Goal: Task Accomplishment & Management: Use online tool/utility

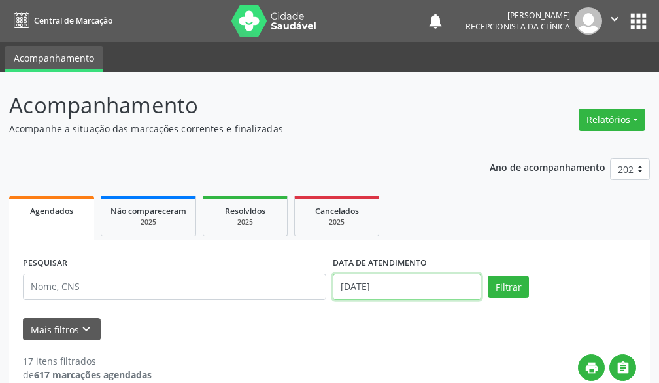
click at [381, 290] on input "[DATE]" at bounding box center [407, 286] width 148 height 26
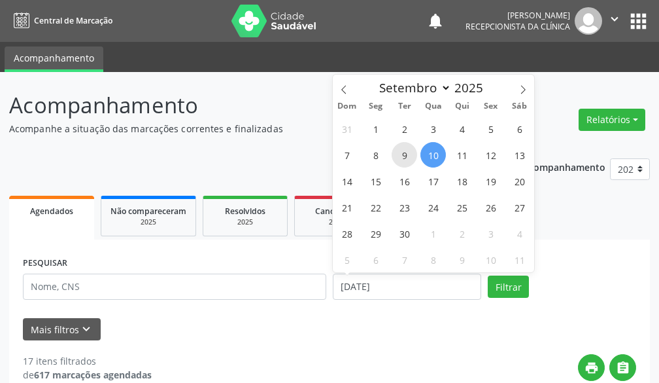
click at [402, 154] on span "9" at bounding box center [405, 155] width 26 height 26
type input "09/09/2025"
click at [402, 154] on span "9" at bounding box center [405, 155] width 26 height 26
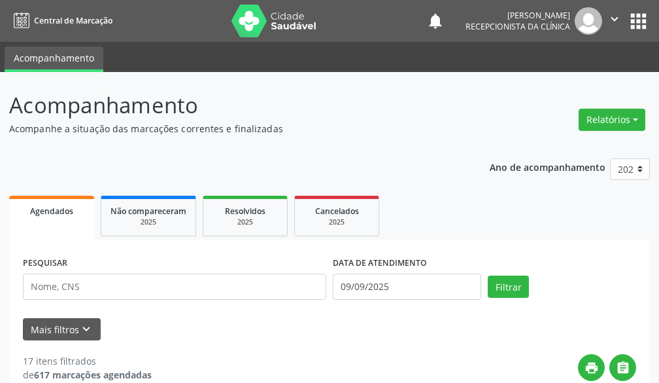
drag, startPoint x: 235, startPoint y: 300, endPoint x: 222, endPoint y: 291, distance: 16.0
click at [226, 295] on div "PESQUISAR" at bounding box center [175, 281] width 310 height 56
drag, startPoint x: 190, startPoint y: 269, endPoint x: 171, endPoint y: 281, distance: 22.9
click at [192, 273] on div "PESQUISAR" at bounding box center [175, 281] width 310 height 56
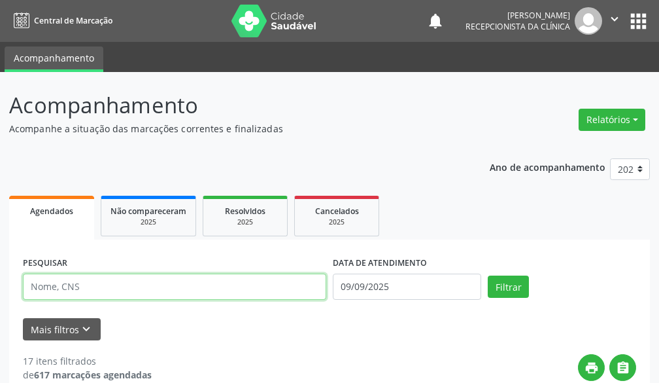
drag, startPoint x: 151, startPoint y: 281, endPoint x: 0, endPoint y: 275, distance: 151.2
type input "a"
type input "[PERSON_NAME]"
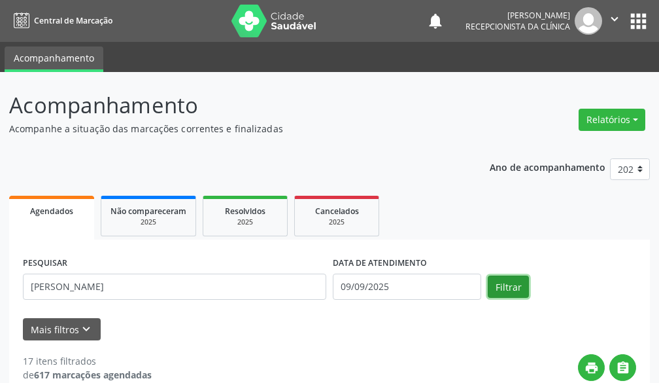
click at [500, 291] on button "Filtrar" at bounding box center [508, 286] width 41 height 22
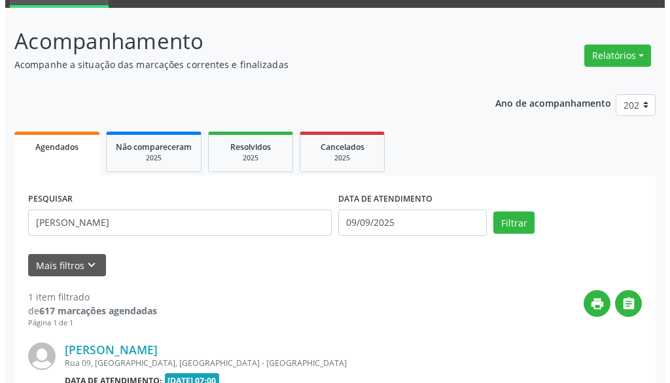
scroll to position [209, 0]
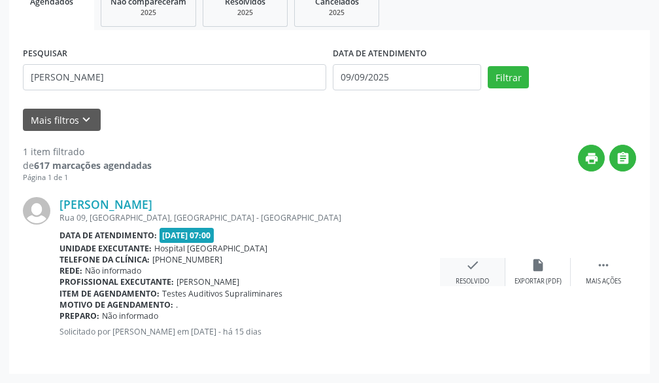
click at [475, 269] on icon "check" at bounding box center [473, 265] width 14 height 14
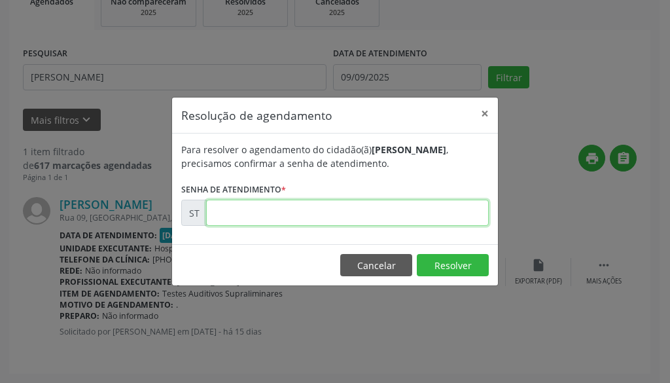
click at [419, 215] on input "text" at bounding box center [347, 212] width 282 height 26
type input "00018237"
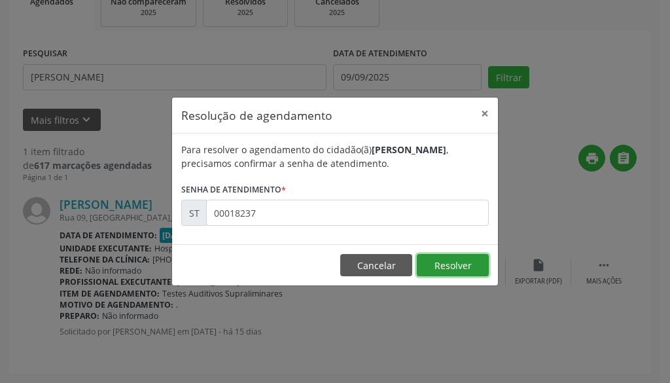
click at [472, 269] on button "Resolver" at bounding box center [453, 265] width 72 height 22
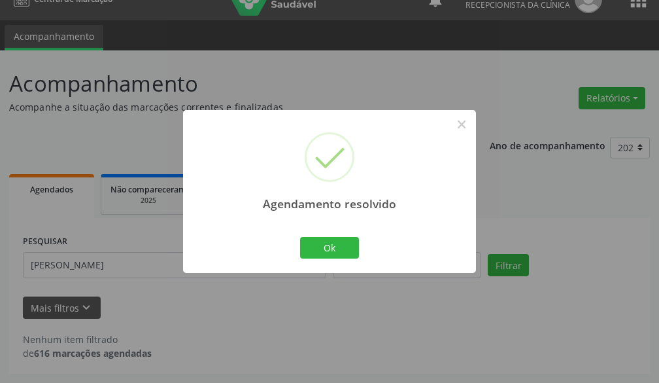
scroll to position [22, 0]
click at [345, 247] on button "Ok" at bounding box center [329, 248] width 59 height 22
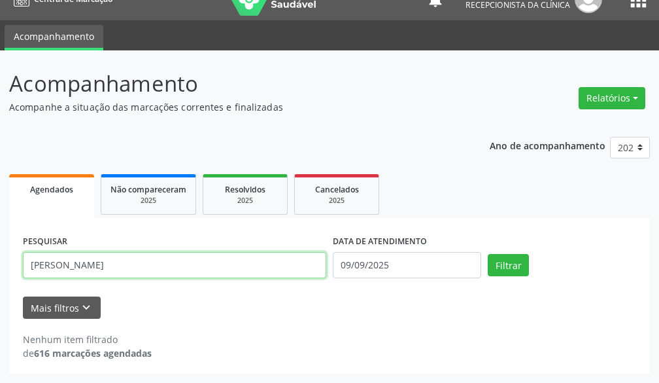
drag, startPoint x: 151, startPoint y: 251, endPoint x: 49, endPoint y: 265, distance: 103.0
click at [88, 260] on input "[PERSON_NAME]" at bounding box center [174, 265] width 303 height 26
drag, startPoint x: 103, startPoint y: 267, endPoint x: 0, endPoint y: 151, distance: 154.7
click at [0, 182] on div "Acompanhamento Acompanhe a situação das marcações correntes e finalizadas Relat…" at bounding box center [329, 216] width 659 height 332
click at [251, 267] on input "feli" at bounding box center [174, 265] width 303 height 26
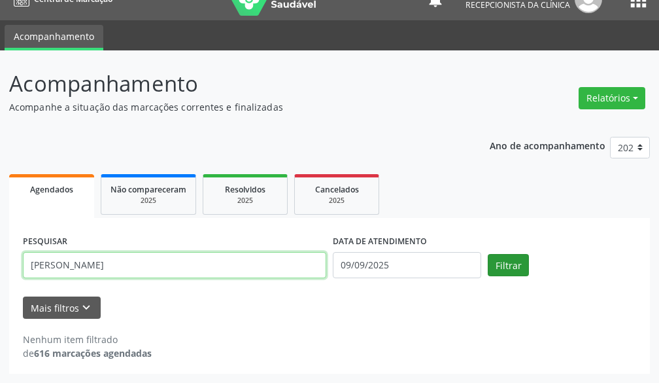
type input "[PERSON_NAME]"
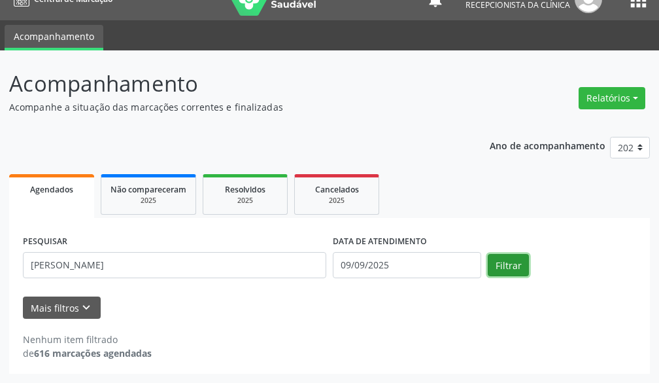
click at [501, 258] on button "Filtrar" at bounding box center [508, 265] width 41 height 22
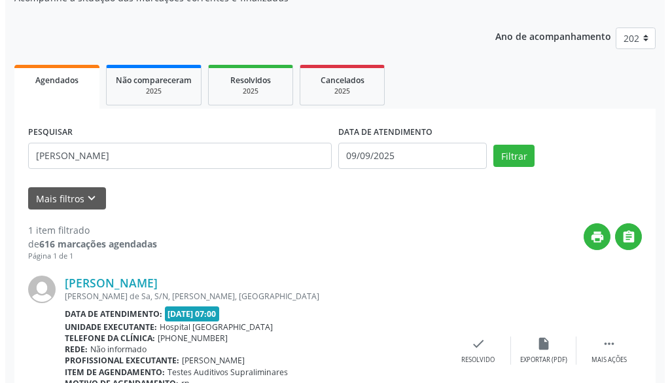
scroll to position [196, 0]
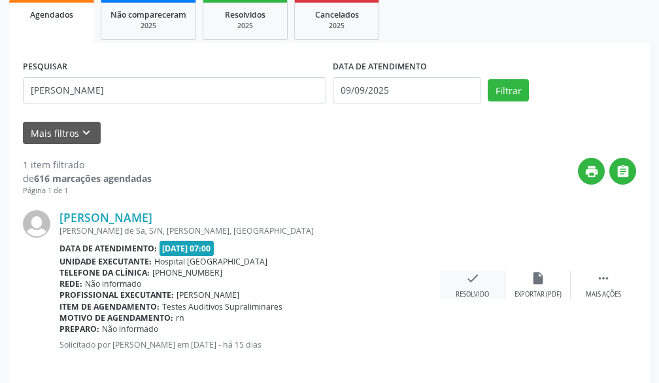
click at [462, 284] on div "check Resolvido" at bounding box center [472, 285] width 65 height 28
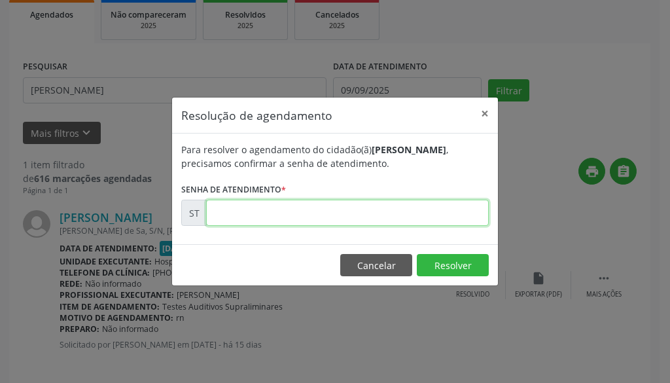
click at [366, 218] on input "text" at bounding box center [347, 212] width 282 height 26
type input "00018863"
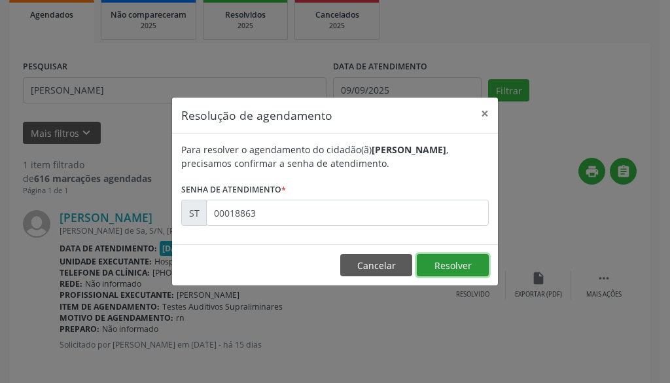
click at [458, 261] on button "Resolver" at bounding box center [453, 265] width 72 height 22
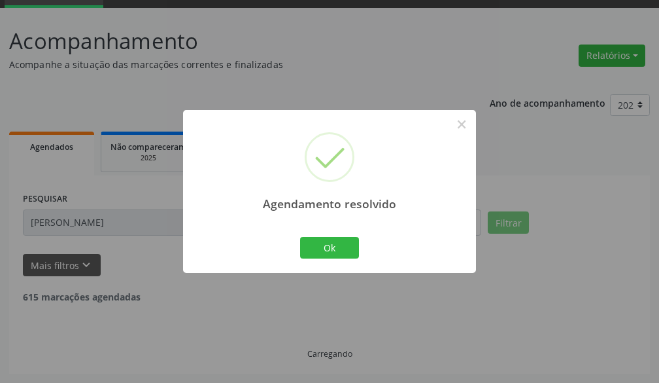
scroll to position [22, 0]
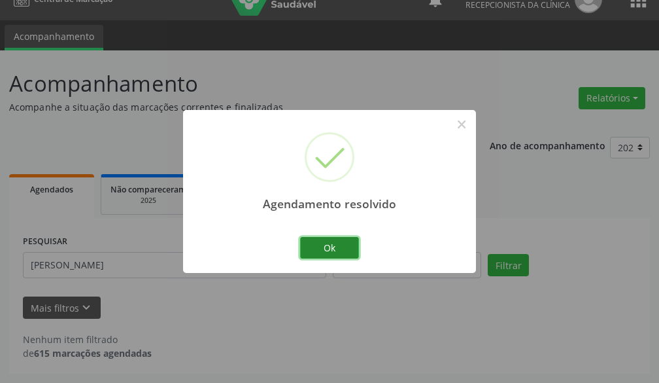
click at [322, 244] on button "Ok" at bounding box center [329, 248] width 59 height 22
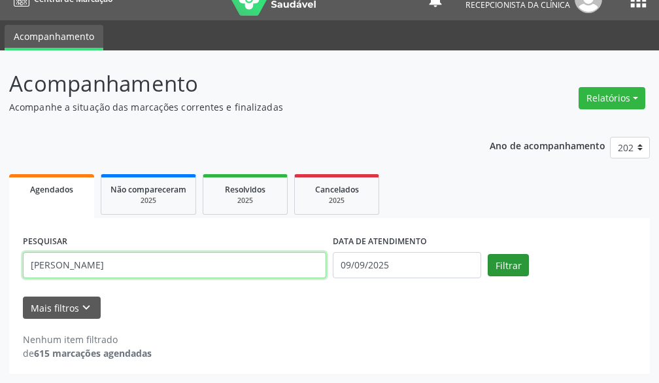
type input "[PERSON_NAME]"
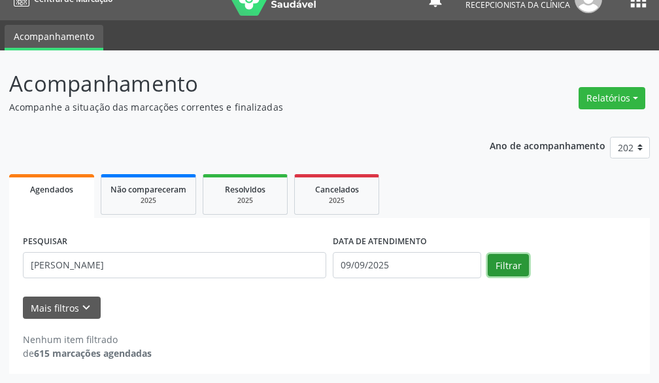
click at [501, 258] on button "Filtrar" at bounding box center [508, 265] width 41 height 22
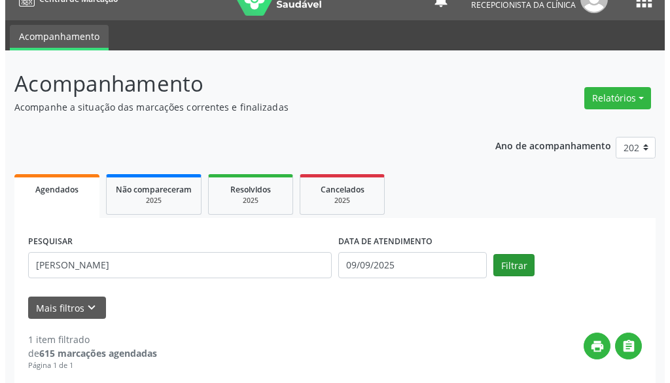
scroll to position [209, 0]
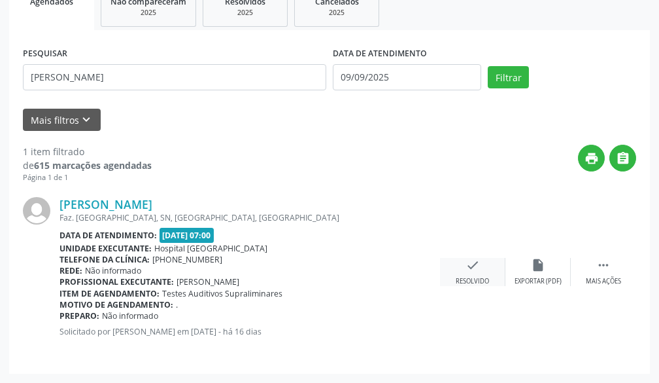
click at [466, 277] on div "Resolvido" at bounding box center [472, 281] width 33 height 9
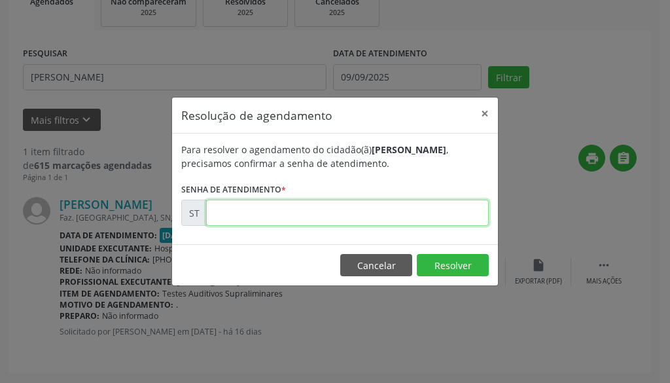
click at [387, 219] on input "text" at bounding box center [347, 212] width 282 height 26
type input "00017884"
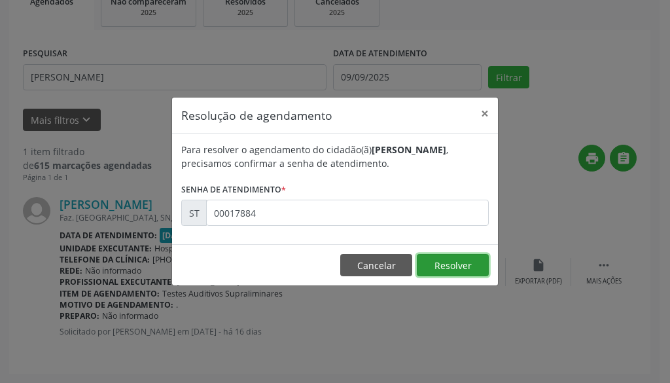
click at [445, 269] on button "Resolver" at bounding box center [453, 265] width 72 height 22
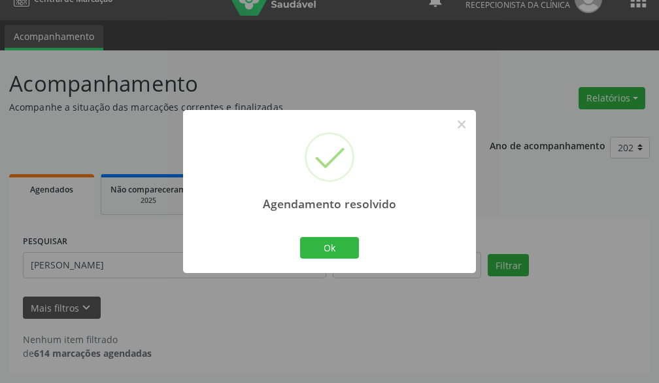
scroll to position [22, 0]
click at [346, 251] on button "Ok" at bounding box center [329, 248] width 59 height 22
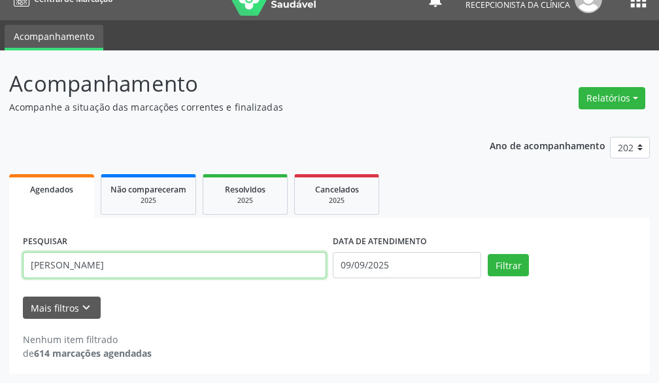
click at [220, 265] on input "[PERSON_NAME]" at bounding box center [174, 265] width 303 height 26
type input "e"
type input "[PERSON_NAME]"
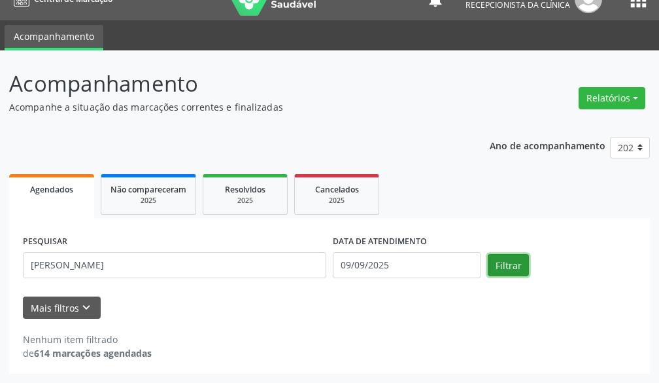
click at [508, 267] on button "Filtrar" at bounding box center [508, 265] width 41 height 22
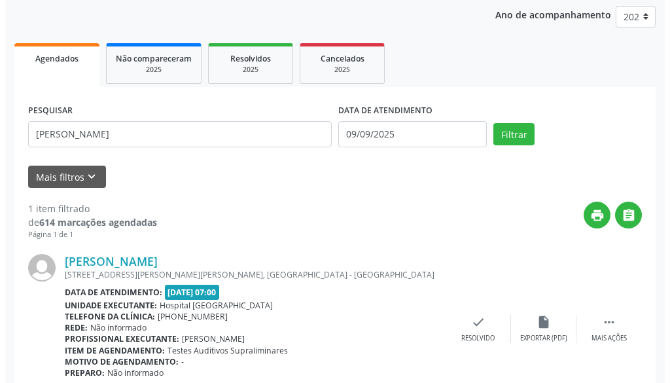
scroll to position [209, 0]
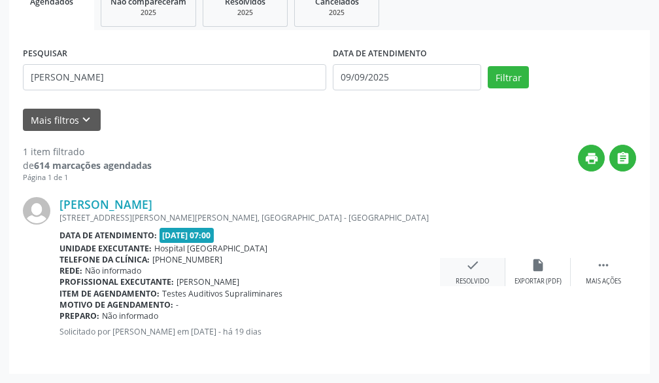
click at [482, 261] on div "check Resolvido" at bounding box center [472, 272] width 65 height 28
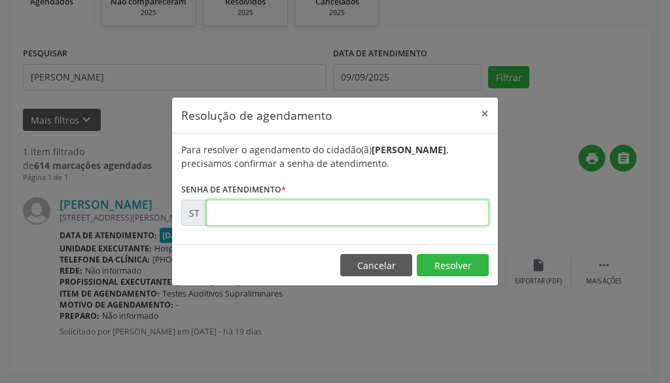
click at [414, 218] on input "text" at bounding box center [347, 212] width 282 height 26
click at [412, 211] on input "text" at bounding box center [347, 212] width 282 height 26
type input "00017349"
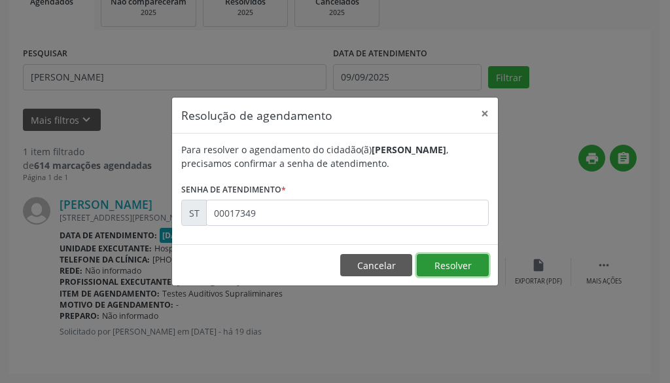
click at [481, 271] on button "Resolver" at bounding box center [453, 265] width 72 height 22
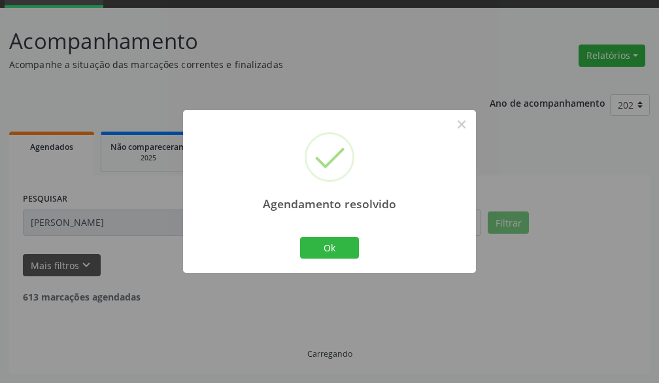
scroll to position [22, 0]
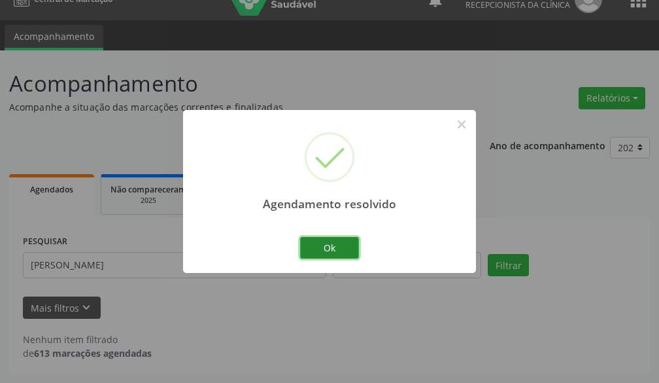
click at [334, 252] on button "Ok" at bounding box center [329, 248] width 59 height 22
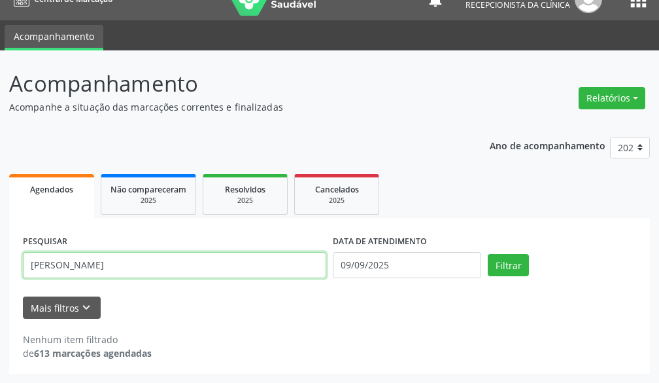
drag, startPoint x: 226, startPoint y: 271, endPoint x: 0, endPoint y: 256, distance: 226.1
click at [0, 257] on div "Acompanhamento Acompanhe a situação das marcações correntes e finalizadas Relat…" at bounding box center [329, 216] width 659 height 332
type input "[PERSON_NAME]"
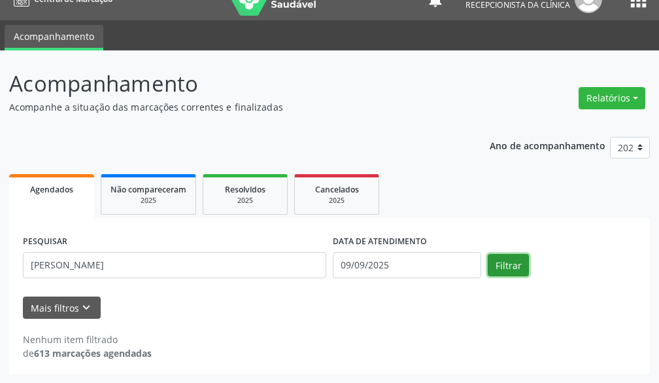
click at [510, 254] on button "Filtrar" at bounding box center [508, 265] width 41 height 22
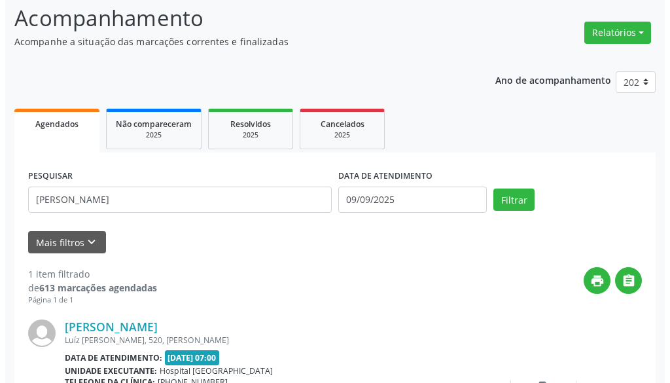
scroll to position [152, 0]
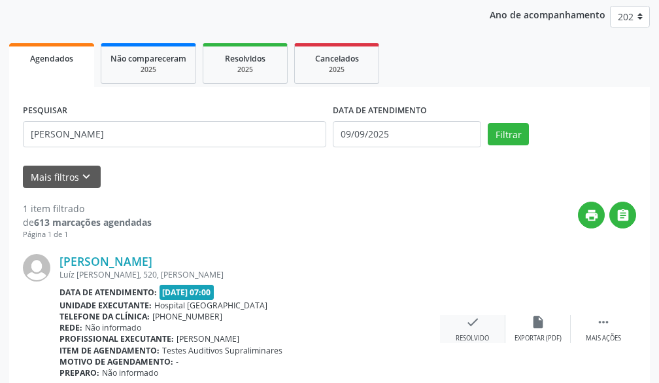
click at [476, 324] on icon "check" at bounding box center [473, 322] width 14 height 14
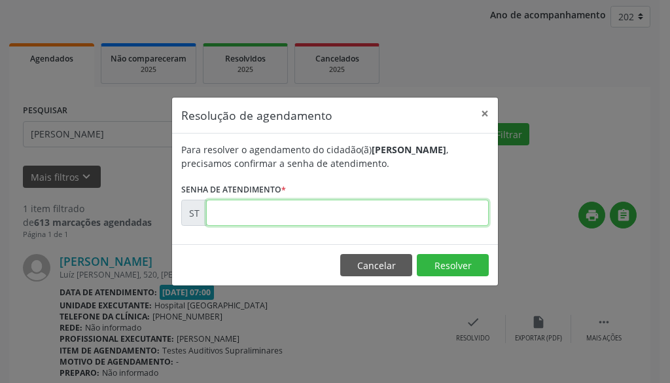
click at [371, 211] on input "text" at bounding box center [347, 212] width 282 height 26
type input "00019460"
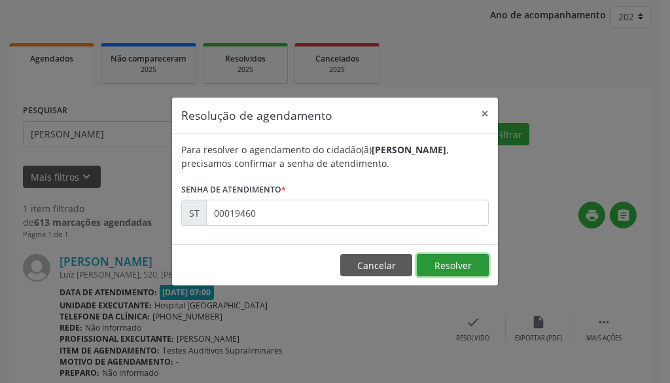
click at [454, 262] on button "Resolver" at bounding box center [453, 265] width 72 height 22
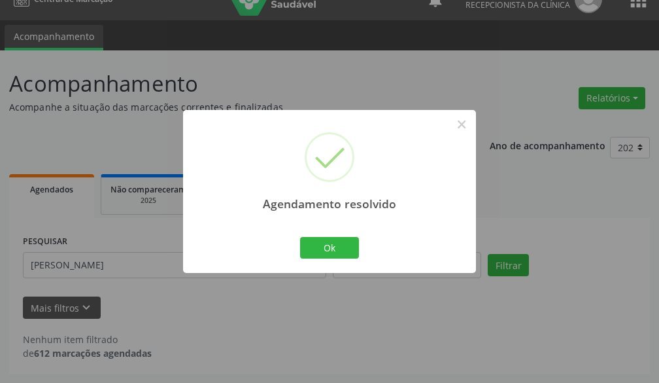
scroll to position [22, 0]
click at [325, 248] on button "Ok" at bounding box center [329, 248] width 59 height 22
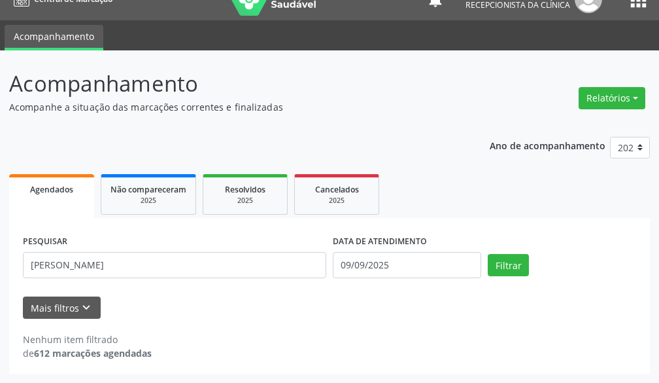
click at [179, 285] on div "PESQUISAR [PERSON_NAME]" at bounding box center [175, 259] width 310 height 56
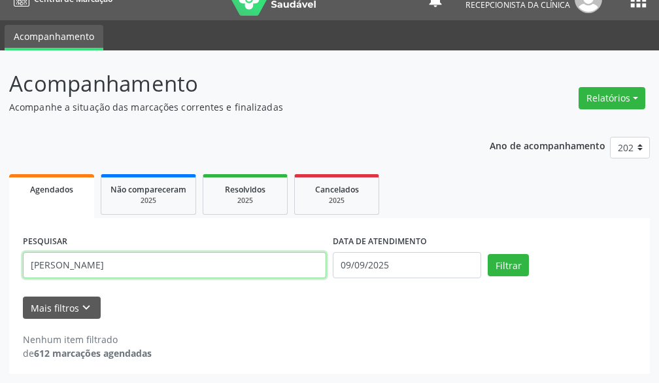
drag, startPoint x: 173, startPoint y: 265, endPoint x: 0, endPoint y: 265, distance: 172.6
click at [0, 265] on div "Acompanhamento Acompanhe a situação das marcações correntes e finalizadas Relat…" at bounding box center [329, 216] width 659 height 332
type input "[PERSON_NAME]"
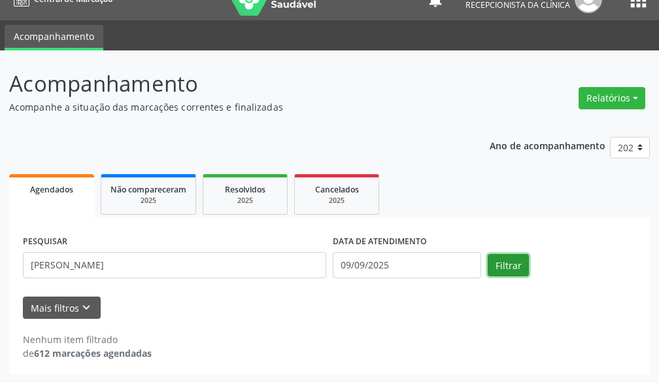
click at [510, 267] on button "Filtrar" at bounding box center [508, 265] width 41 height 22
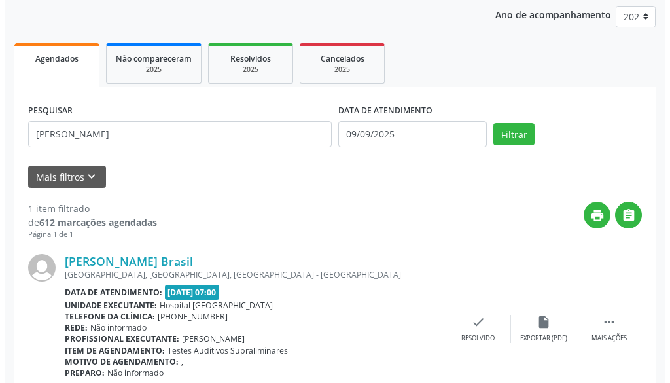
scroll to position [209, 0]
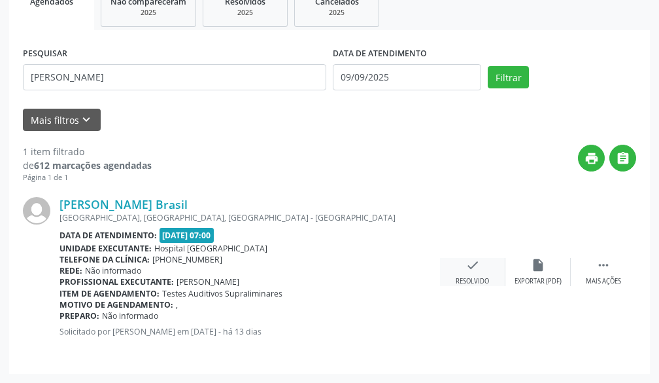
click at [470, 267] on icon "check" at bounding box center [473, 265] width 14 height 14
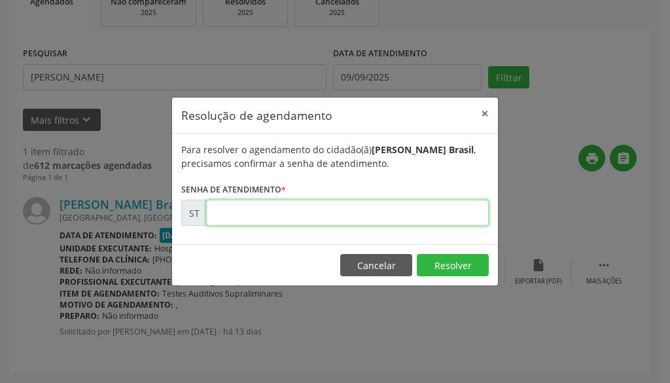
click at [383, 220] on input "text" at bounding box center [347, 212] width 282 height 26
type input "00019674"
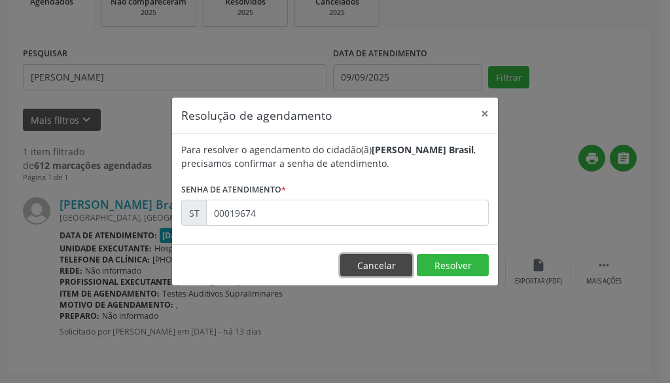
click at [393, 269] on button "Cancelar" at bounding box center [376, 265] width 72 height 22
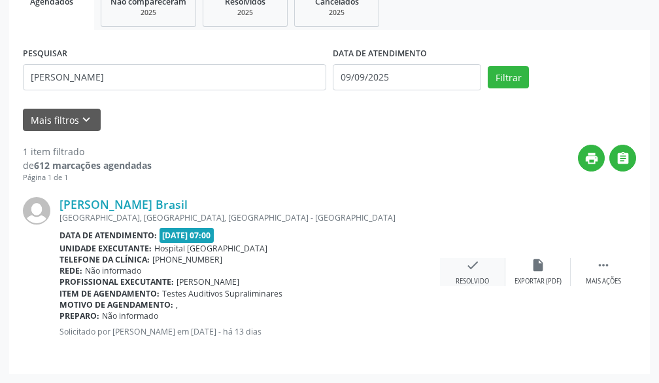
click at [460, 261] on div "check Resolvido" at bounding box center [472, 272] width 65 height 28
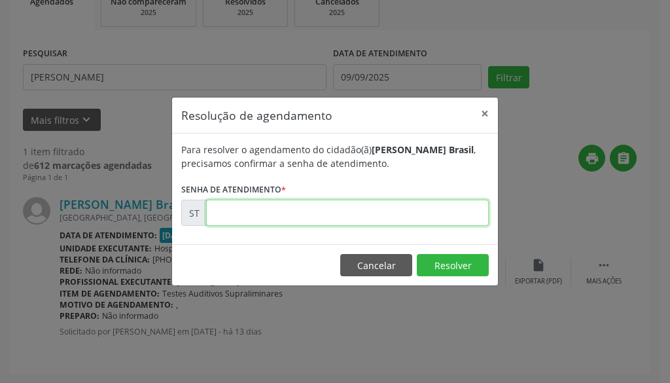
click at [422, 214] on input "text" at bounding box center [347, 212] width 282 height 26
type input "00019674"
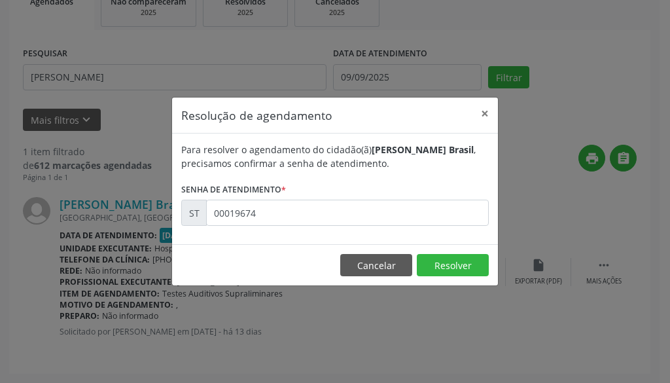
click at [461, 245] on footer "Cancelar Resolver" at bounding box center [335, 264] width 326 height 41
click at [462, 262] on button "Resolver" at bounding box center [453, 265] width 72 height 22
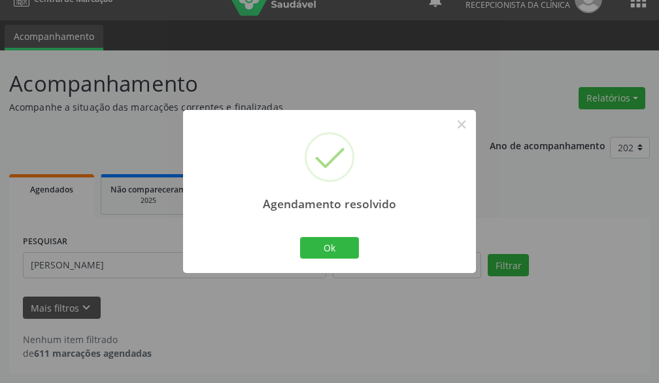
scroll to position [22, 0]
click at [320, 253] on button "Ok" at bounding box center [329, 248] width 59 height 22
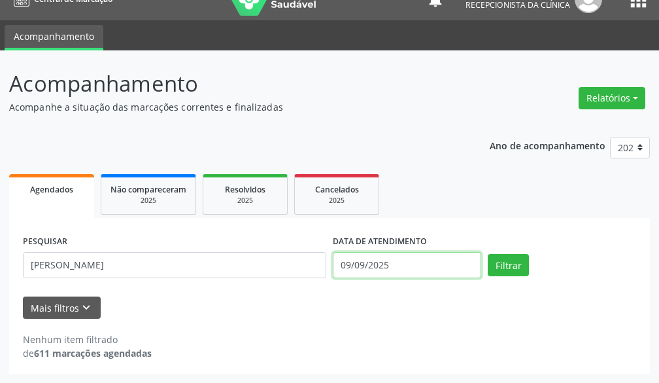
click at [437, 265] on input "09/09/2025" at bounding box center [407, 265] width 148 height 26
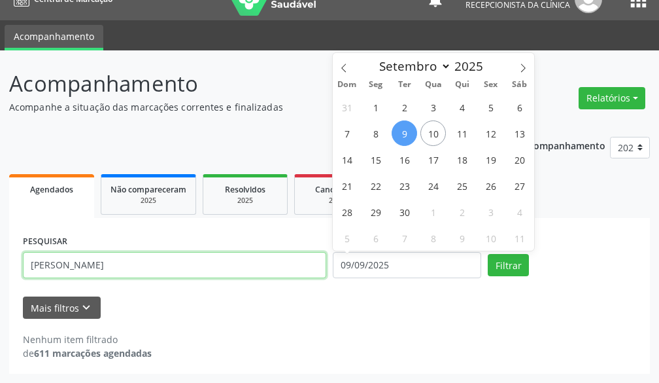
click at [202, 269] on input "[PERSON_NAME]" at bounding box center [174, 265] width 303 height 26
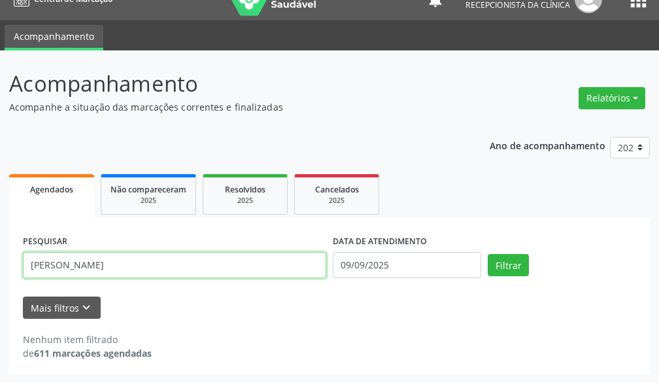
drag, startPoint x: 120, startPoint y: 281, endPoint x: 0, endPoint y: 310, distance: 123.2
click at [0, 309] on div "Acompanhamento Acompanhe a situação das marcações correntes e finalizadas Relat…" at bounding box center [329, 216] width 659 height 332
type input "mayla"
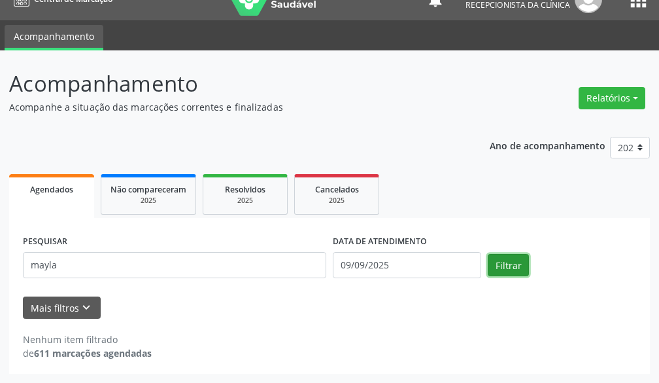
click at [498, 266] on button "Filtrar" at bounding box center [508, 265] width 41 height 22
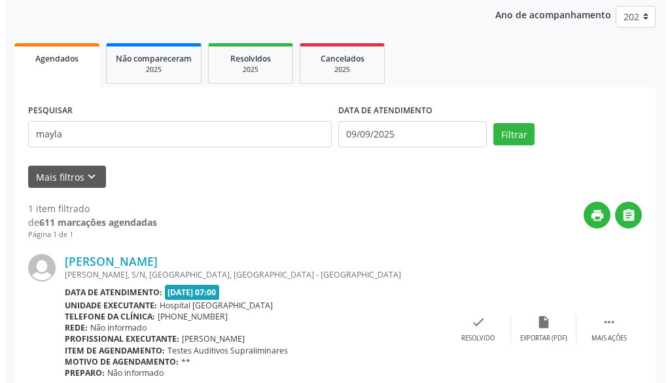
scroll to position [209, 0]
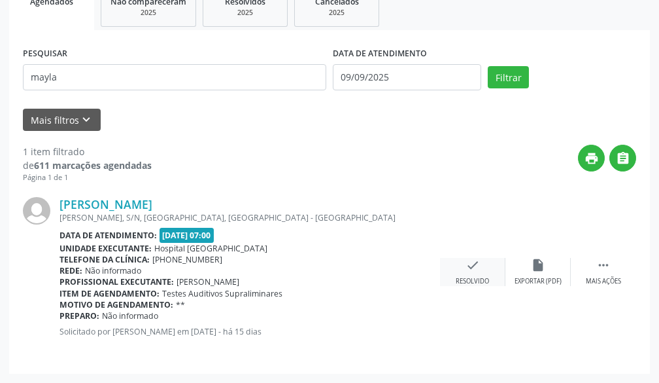
click at [469, 270] on icon "check" at bounding box center [473, 265] width 14 height 14
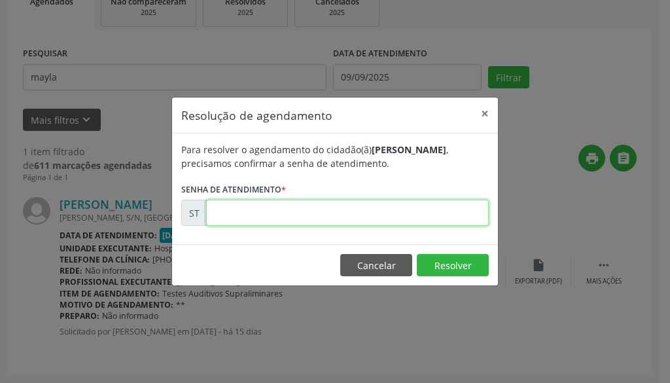
click at [364, 207] on input "text" at bounding box center [347, 212] width 282 height 26
type input "00018810"
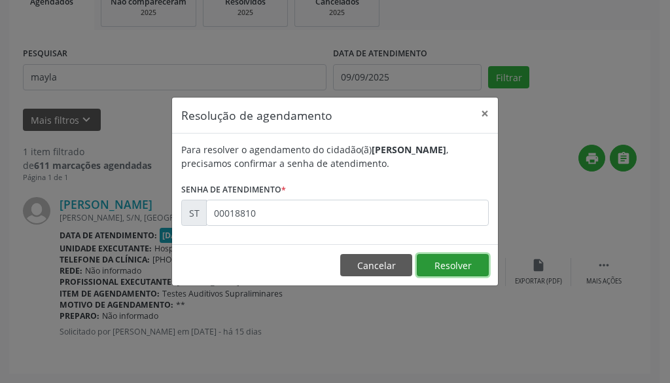
click at [472, 260] on button "Resolver" at bounding box center [453, 265] width 72 height 22
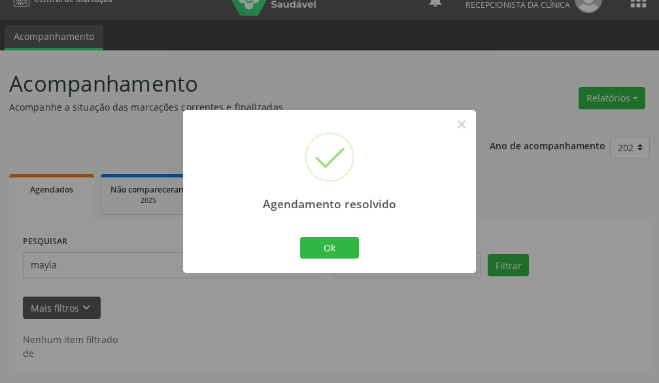
scroll to position [22, 0]
drag, startPoint x: 358, startPoint y: 246, endPoint x: 335, endPoint y: 248, distance: 22.3
click at [355, 245] on button "Ok" at bounding box center [329, 248] width 59 height 22
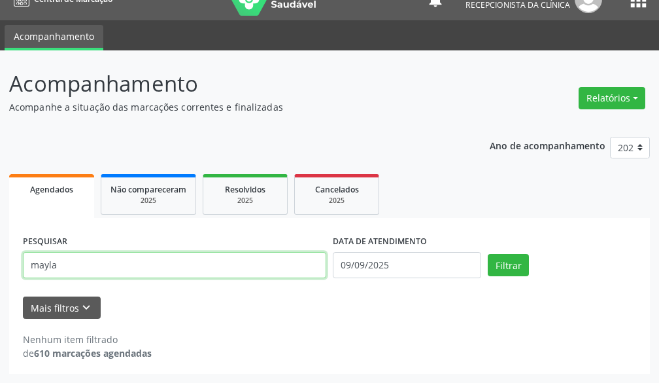
drag, startPoint x: 210, startPoint y: 268, endPoint x: 0, endPoint y: 284, distance: 210.5
click at [0, 280] on div "Acompanhamento Acompanhe a situação das marcações correntes e finalizadas Relat…" at bounding box center [329, 216] width 659 height 332
type input "[PERSON_NAME]"
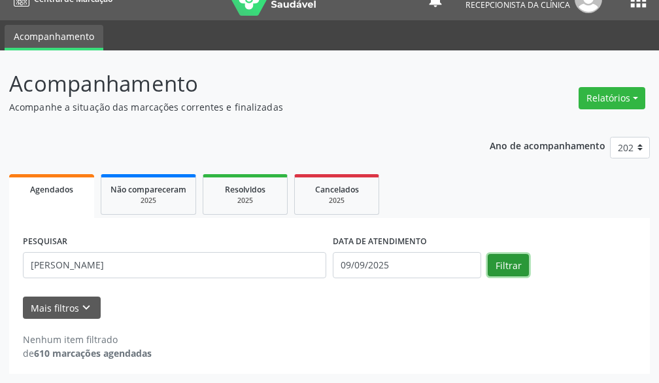
click at [519, 260] on button "Filtrar" at bounding box center [508, 265] width 41 height 22
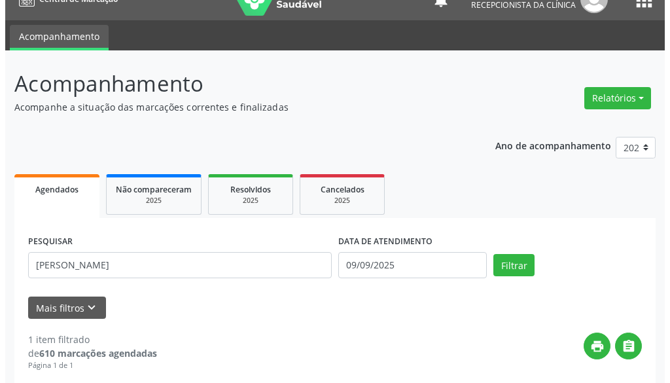
scroll to position [209, 0]
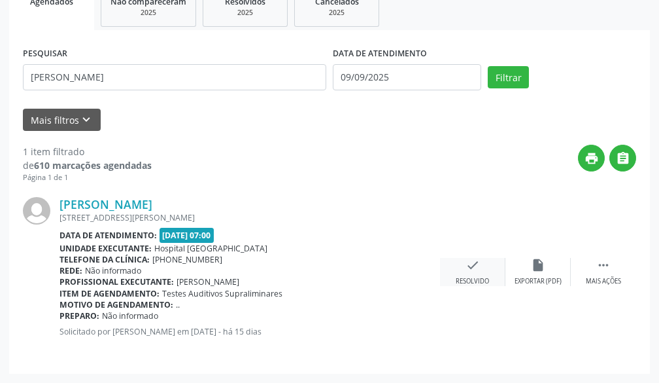
click at [477, 263] on icon "check" at bounding box center [473, 265] width 14 height 14
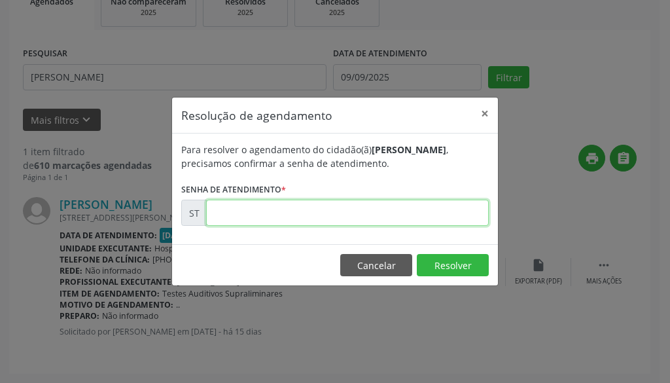
click at [403, 217] on input "text" at bounding box center [347, 212] width 282 height 26
type input "00018691"
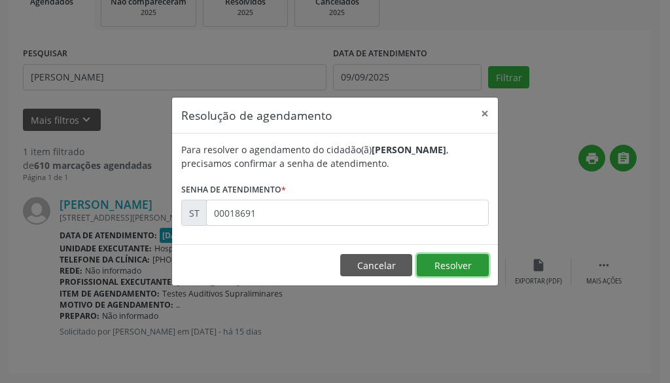
click at [440, 267] on button "Resolver" at bounding box center [453, 265] width 72 height 22
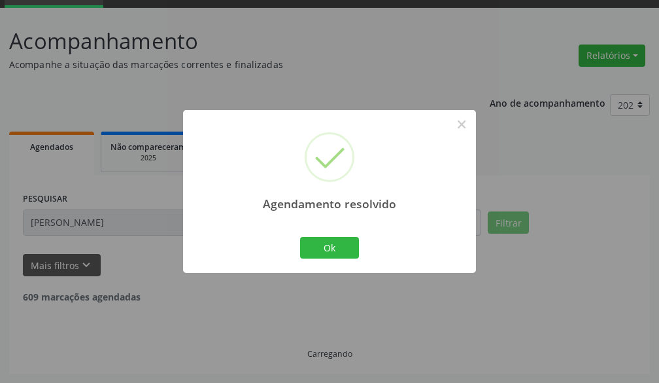
scroll to position [22, 0]
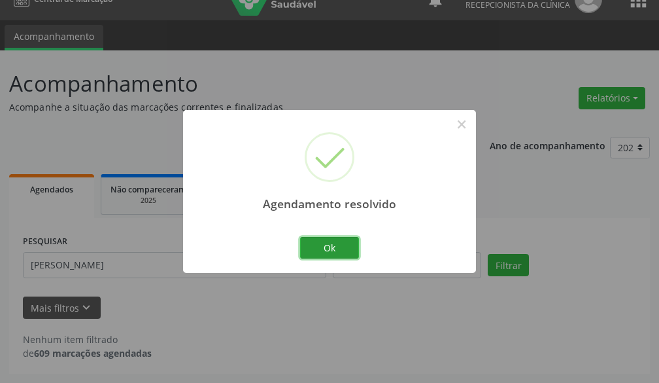
click at [325, 257] on button "Ok" at bounding box center [329, 248] width 59 height 22
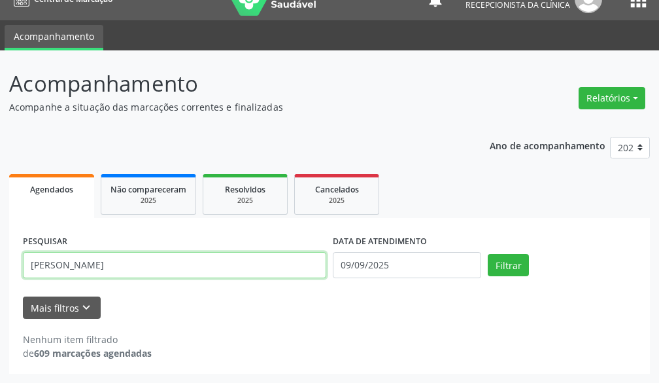
drag, startPoint x: 125, startPoint y: 262, endPoint x: 0, endPoint y: 290, distance: 128.0
click at [0, 290] on div "Acompanhamento Acompanhe a situação das marcações correntes e finalizadas Relat…" at bounding box center [329, 216] width 659 height 332
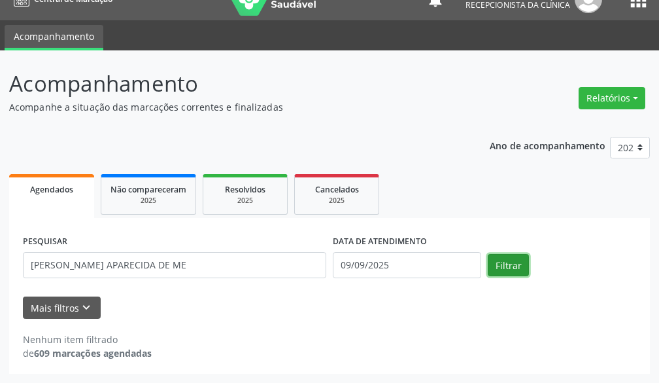
click at [521, 265] on button "Filtrar" at bounding box center [508, 265] width 41 height 22
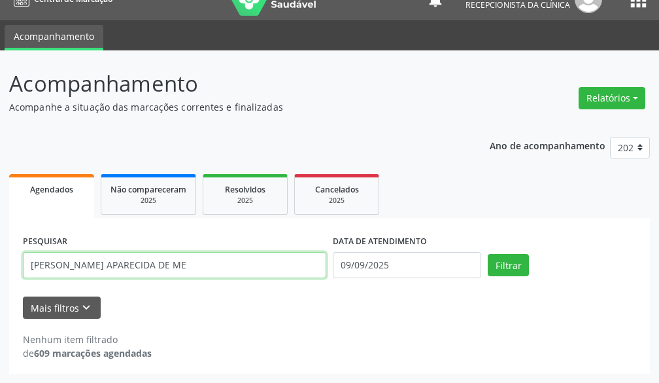
click at [191, 261] on input "[PERSON_NAME] APARECIDA DE ME" at bounding box center [174, 265] width 303 height 26
type input "[PERSON_NAME] APARECIDA DE"
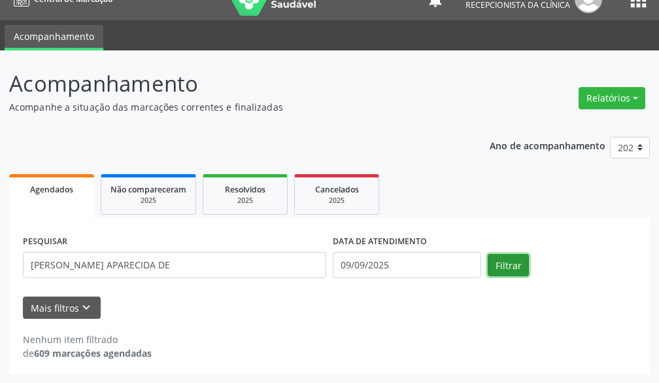
click at [498, 265] on button "Filtrar" at bounding box center [508, 265] width 41 height 22
click at [254, 192] on span "Resolvidos" at bounding box center [245, 189] width 41 height 11
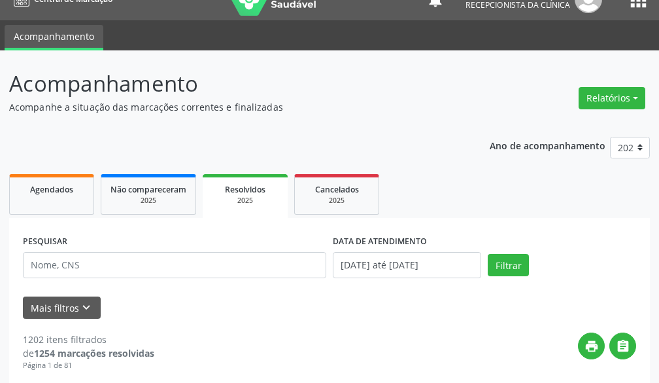
click at [242, 188] on span "Resolvidos" at bounding box center [245, 189] width 41 height 11
click at [256, 210] on link "Resolvidos 2025" at bounding box center [245, 196] width 85 height 44
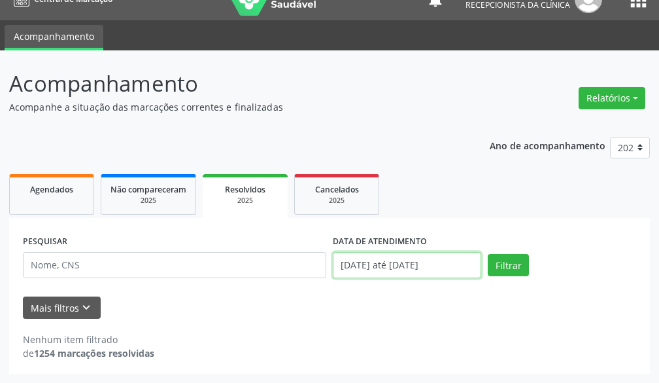
click at [392, 268] on input "[DATE] até [DATE]" at bounding box center [407, 265] width 148 height 26
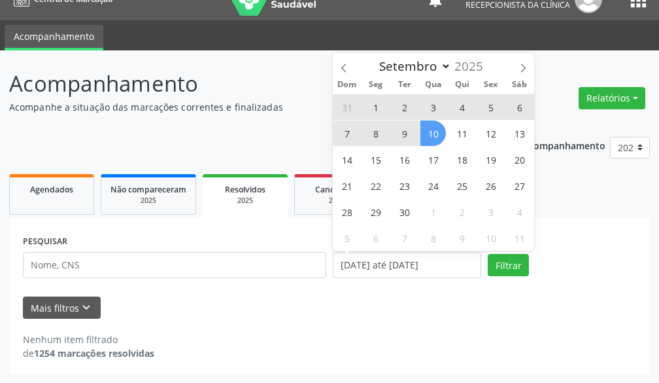
click at [405, 132] on span "9" at bounding box center [405, 133] width 26 height 26
type input "09/09/2025"
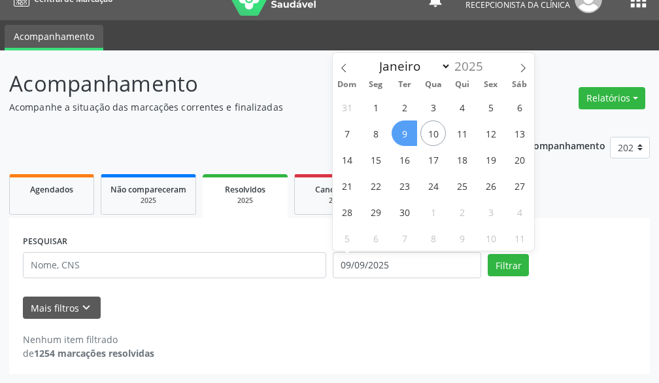
click at [405, 132] on span "9" at bounding box center [405, 133] width 26 height 26
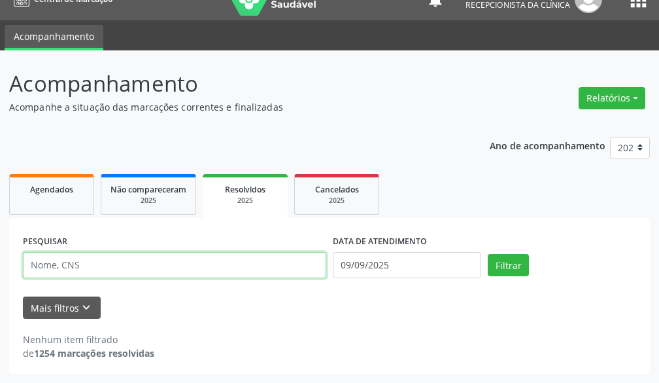
click at [201, 267] on input "text" at bounding box center [174, 265] width 303 height 26
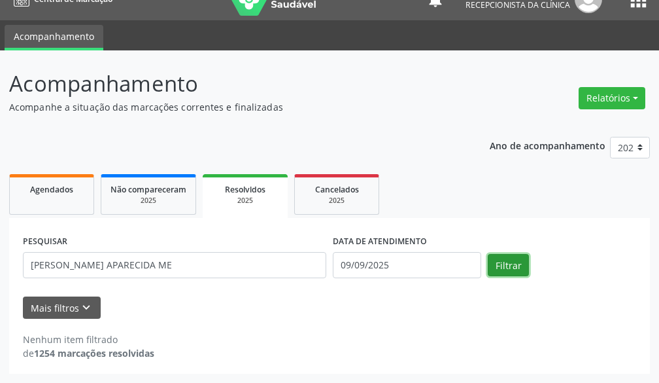
click at [508, 268] on button "Filtrar" at bounding box center [508, 265] width 41 height 22
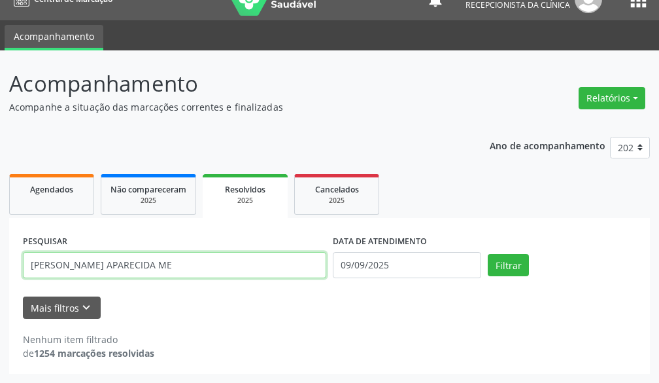
click at [248, 267] on input "[PERSON_NAME] APARECIDA ME" at bounding box center [174, 265] width 303 height 26
type input "[PERSON_NAME]"
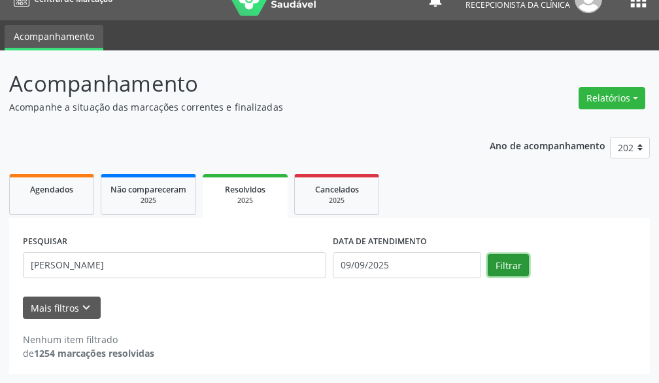
click at [508, 262] on button "Filtrar" at bounding box center [508, 265] width 41 height 22
